Goal: Navigation & Orientation: Locate item on page

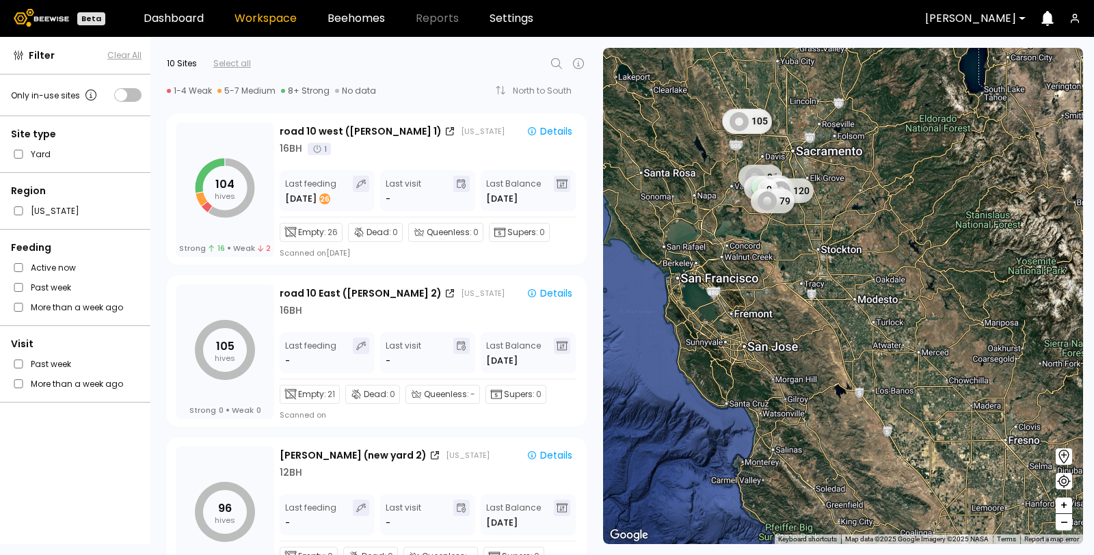
drag, startPoint x: 721, startPoint y: 306, endPoint x: 708, endPoint y: 159, distance: 146.9
click at [708, 159] on div "104 105 96 0 110 0 0 120 0 79" at bounding box center [843, 296] width 480 height 496
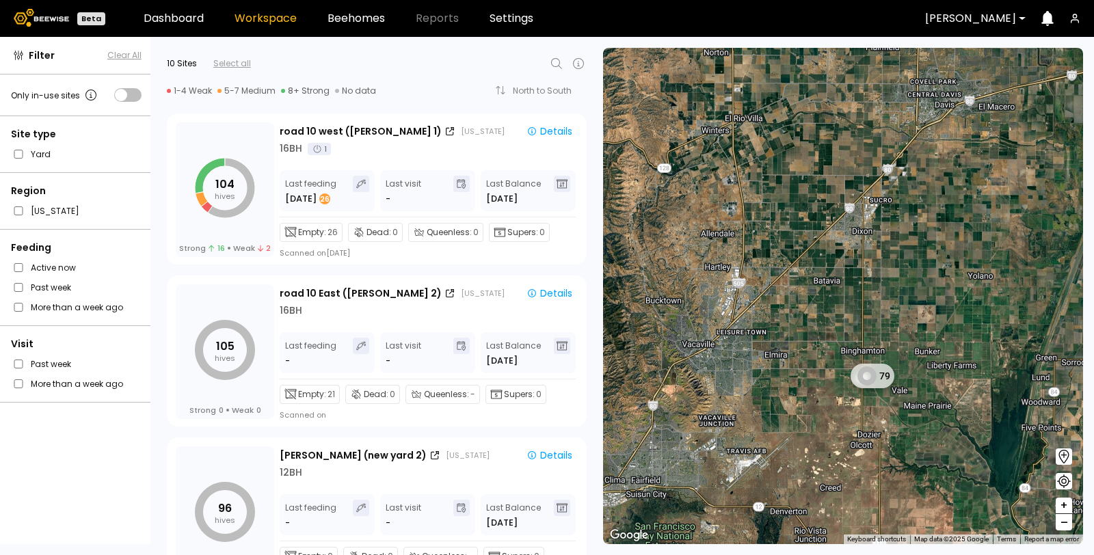
drag, startPoint x: 759, startPoint y: 124, endPoint x: 744, endPoint y: 431, distance: 307.4
click at [744, 431] on div "79" at bounding box center [843, 296] width 480 height 496
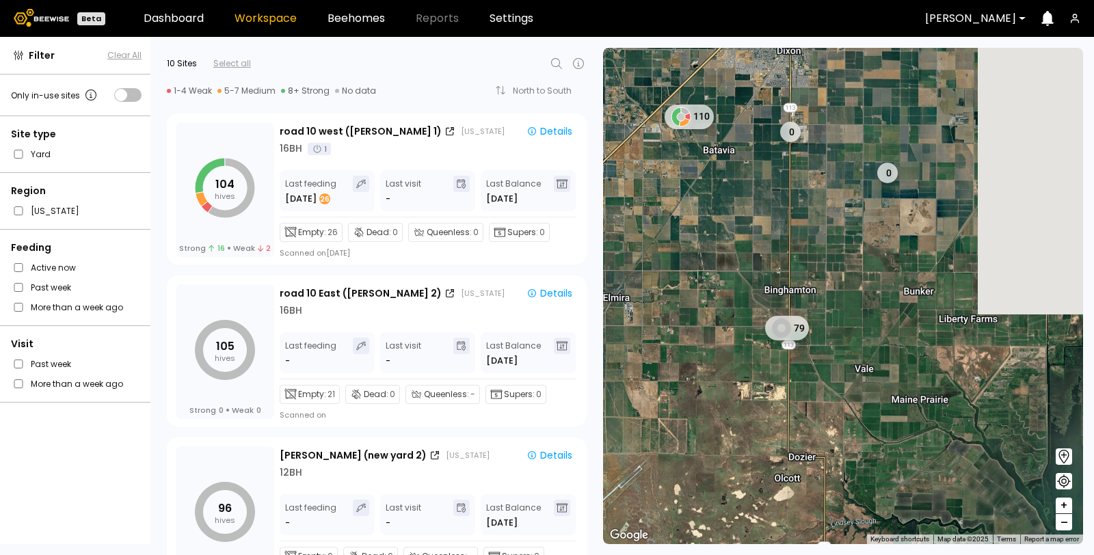
drag, startPoint x: 961, startPoint y: 226, endPoint x: 787, endPoint y: 222, distance: 173.7
click at [787, 222] on div "79 110 0 0" at bounding box center [843, 296] width 480 height 496
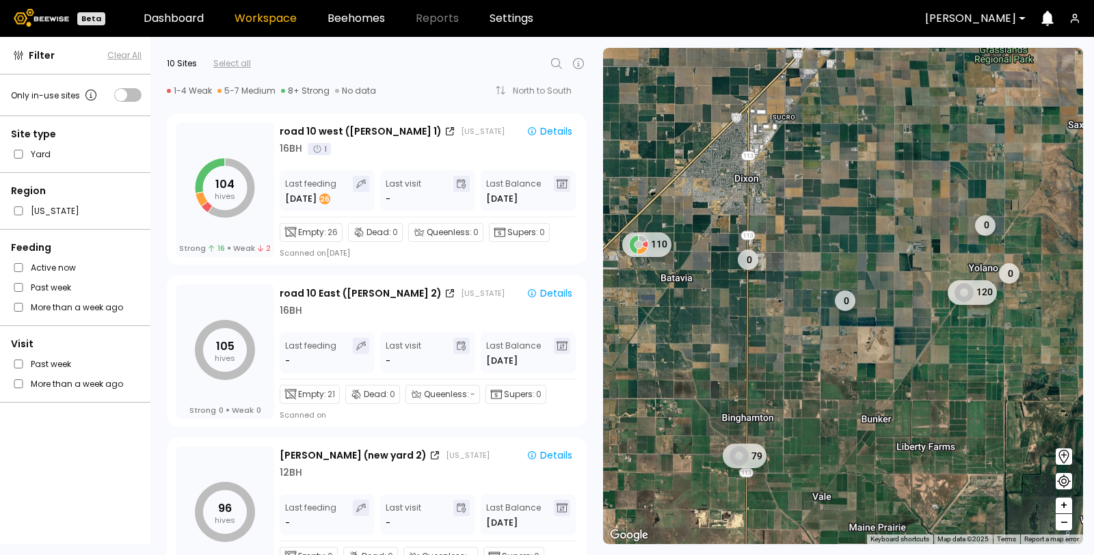
drag, startPoint x: 787, startPoint y: 222, endPoint x: 745, endPoint y: 379, distance: 163.4
click at [745, 379] on div "79 110 0 0 0 0 120" at bounding box center [843, 296] width 480 height 496
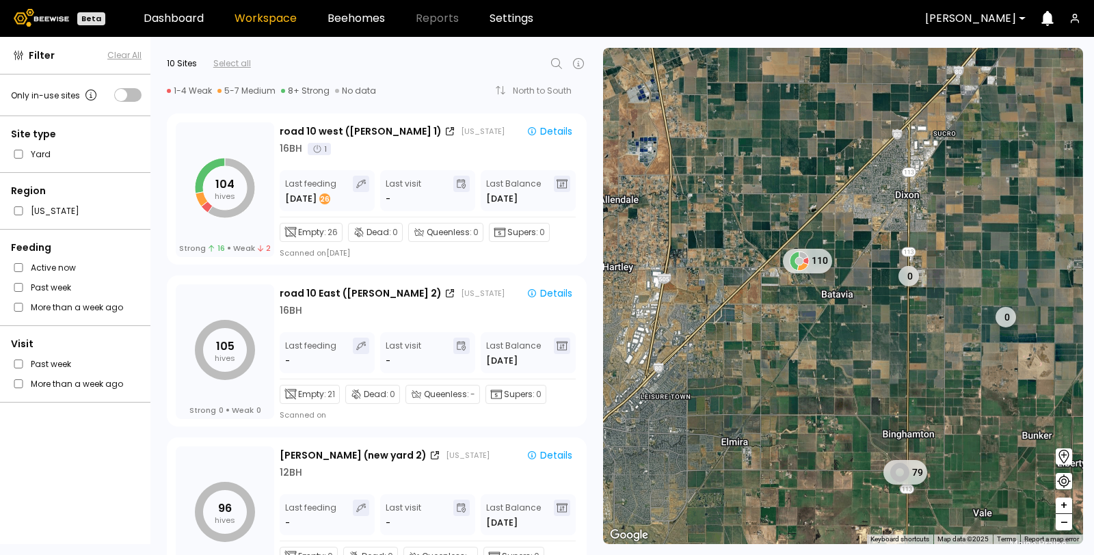
drag, startPoint x: 685, startPoint y: 267, endPoint x: 853, endPoint y: 283, distance: 168.3
click at [853, 283] on div "79 110 0 0 0 0 120" at bounding box center [843, 296] width 480 height 496
click at [818, 256] on div "110" at bounding box center [809, 262] width 61 height 27
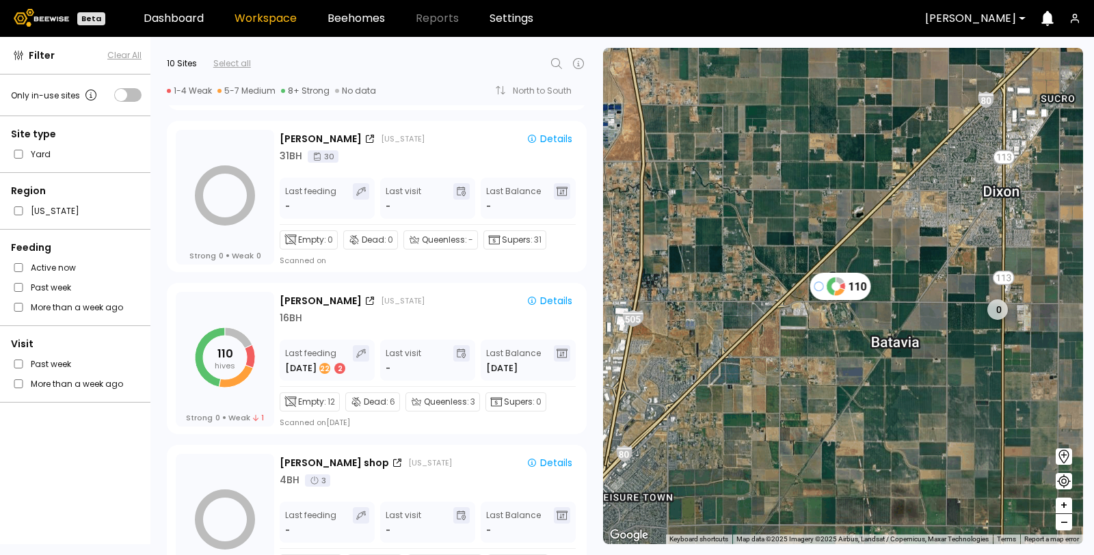
scroll to position [504, 0]
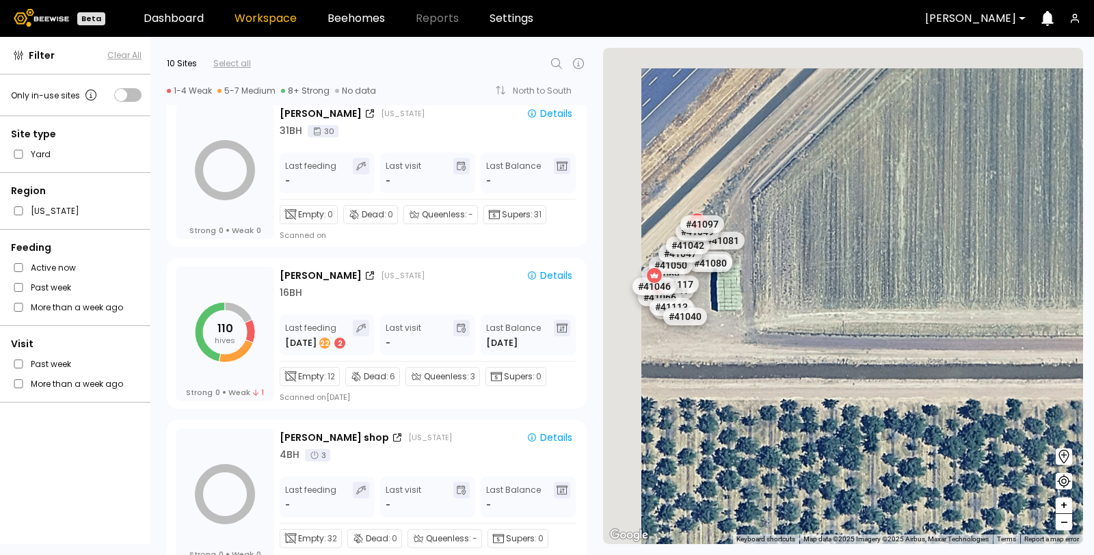
drag, startPoint x: 814, startPoint y: 286, endPoint x: 1093, endPoint y: 291, distance: 279.7
click at [1093, 291] on section "← Move left → Move right ↑ Move up ↓ Move down + Zoom in - Zoom out Home Jump l…" at bounding box center [848, 296] width 491 height 518
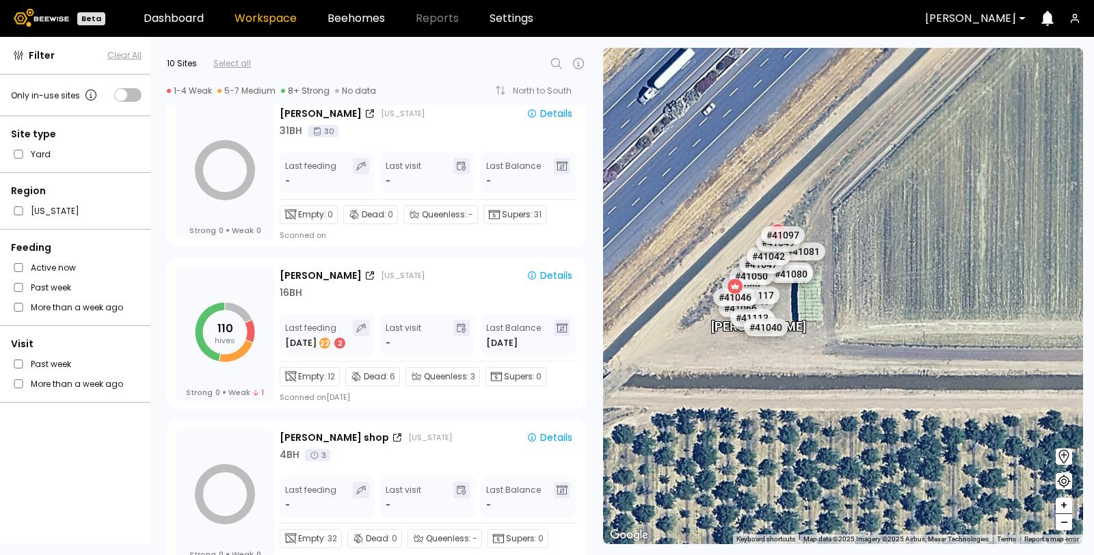
drag, startPoint x: 847, startPoint y: 258, endPoint x: 1093, endPoint y: 252, distance: 246.9
click at [1093, 252] on section "← Move left → Move right ↑ Move up ↓ Move down + Zoom in - Zoom out Home Jump l…" at bounding box center [848, 296] width 491 height 518
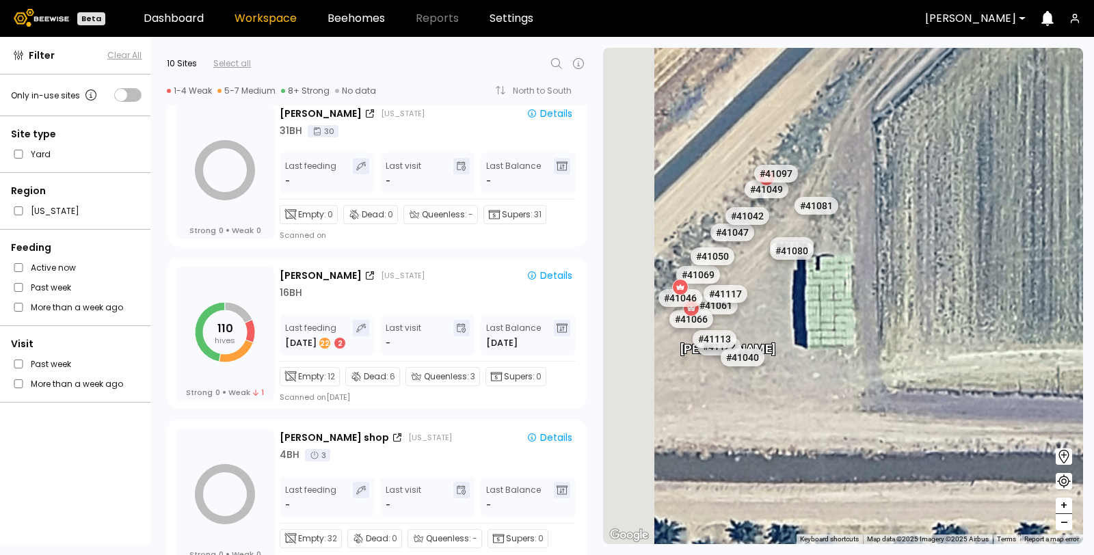
drag, startPoint x: 807, startPoint y: 293, endPoint x: 1092, endPoint y: 287, distance: 285.2
click at [1092, 287] on section "← Move left → Move right ↑ Move up ↓ Move down + Zoom in - Zoom out Home Jump l…" at bounding box center [848, 296] width 491 height 518
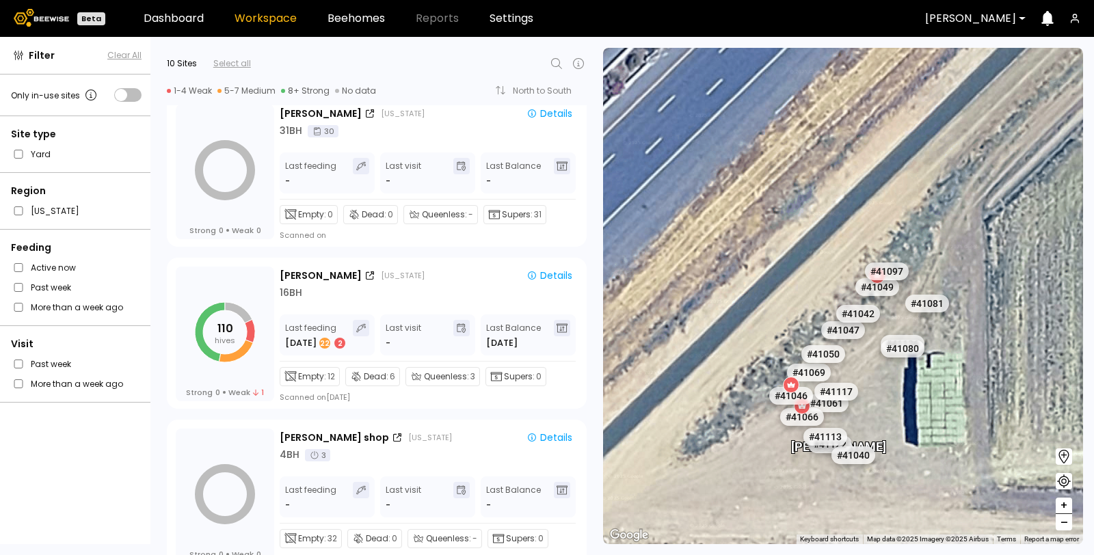
drag, startPoint x: 939, startPoint y: 282, endPoint x: 938, endPoint y: 408, distance: 125.1
click at [938, 408] on div "# 41073 # 41101 # 40069 # 40200 # 40113 # 40736 # 40702 # 40345 # 40297 # 40714…" at bounding box center [843, 296] width 480 height 496
